Goal: Subscribe to service/newsletter

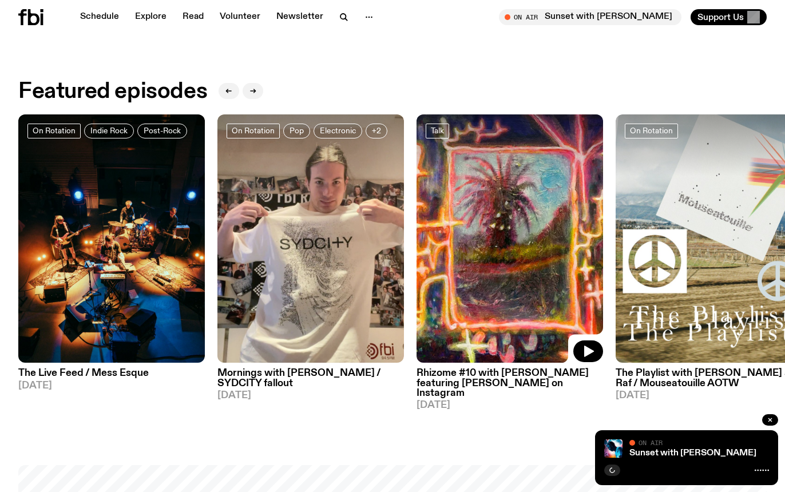
scroll to position [463, 0]
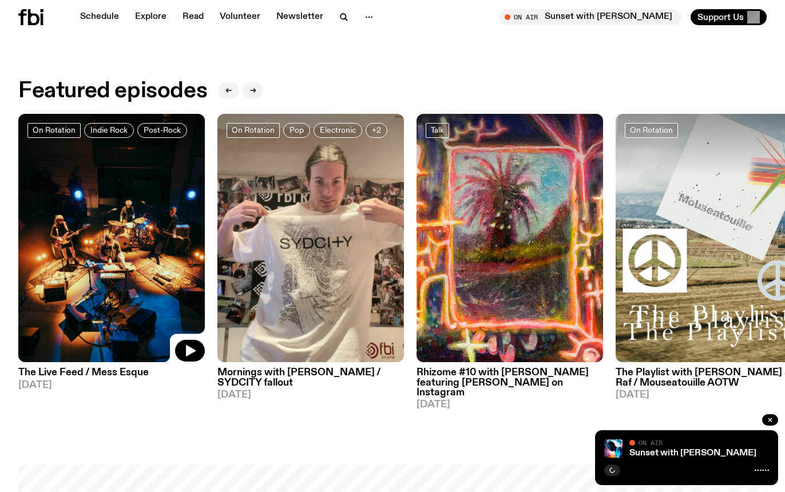
click at [101, 261] on img at bounding box center [111, 238] width 186 height 249
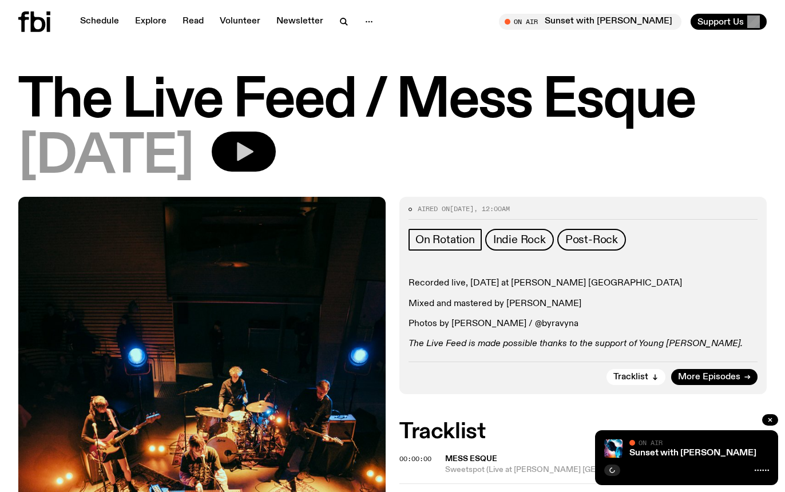
click at [255, 158] on icon "button" at bounding box center [243, 151] width 23 height 23
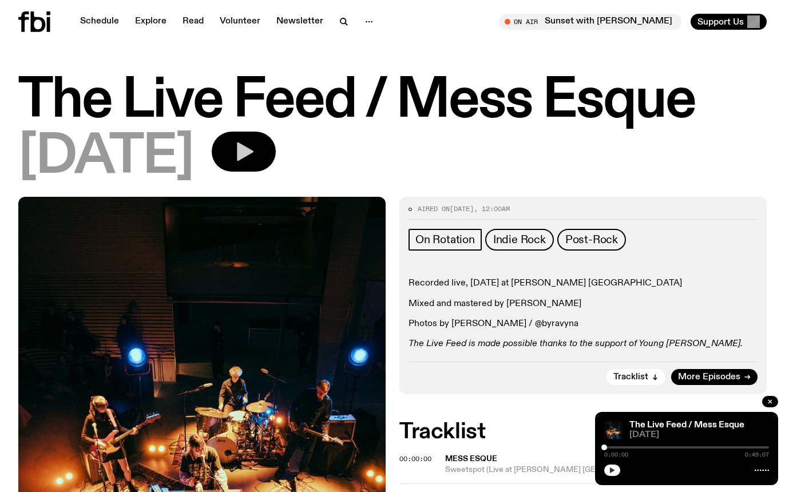
click at [611, 471] on icon "button" at bounding box center [612, 470] width 5 height 6
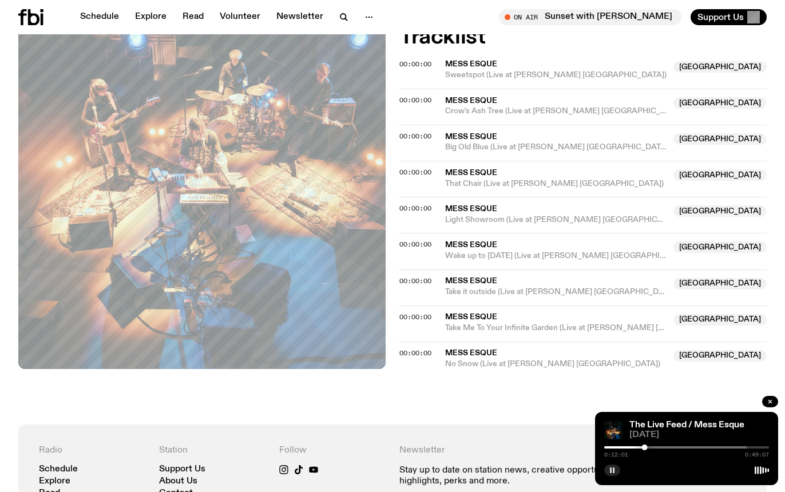
scroll to position [387, 0]
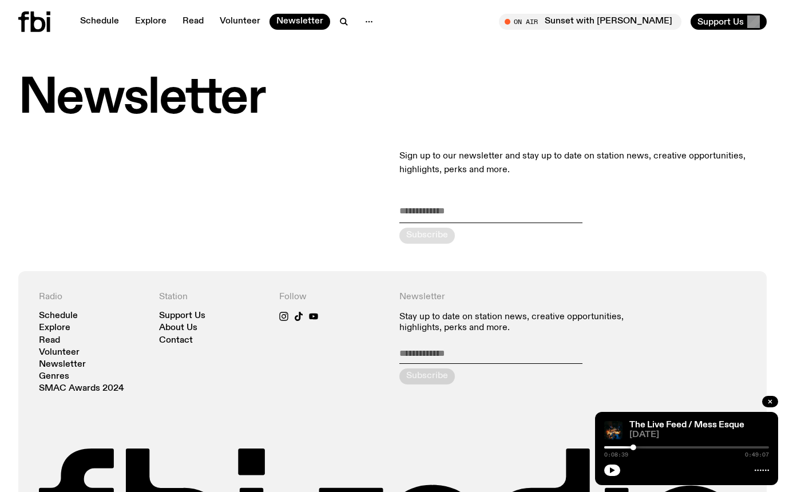
click at [461, 215] on input "email" at bounding box center [490, 213] width 183 height 19
type input "**********"
click at [440, 236] on div "submit" at bounding box center [426, 236] width 55 height 16
